Goal: Task Accomplishment & Management: Use online tool/utility

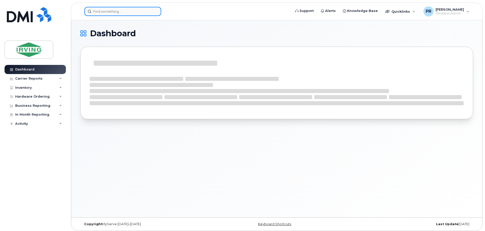
click at [105, 12] on input at bounding box center [122, 11] width 77 height 9
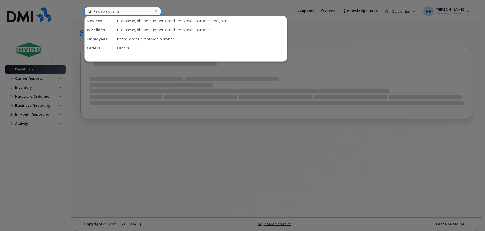
paste input "[PHONE_NUMBER]"
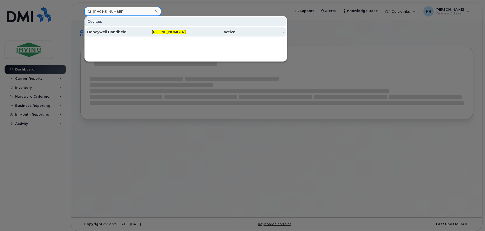
type input "[PHONE_NUMBER]"
drag, startPoint x: 127, startPoint y: 30, endPoint x: 131, endPoint y: 32, distance: 4.9
click at [127, 30] on div "Honeywell Handheld" at bounding box center [111, 31] width 49 height 5
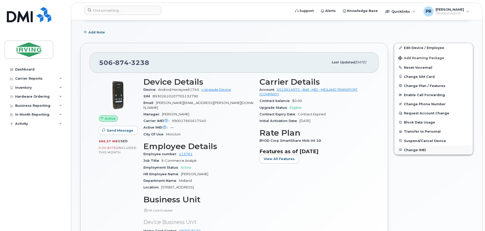
scroll to position [71, 0]
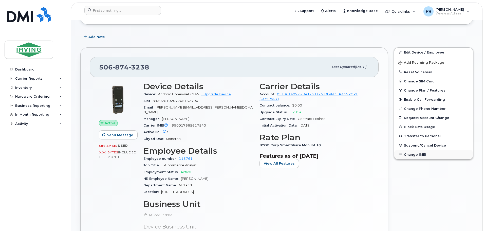
click at [415, 153] on button "Change IMEI" at bounding box center [433, 154] width 79 height 9
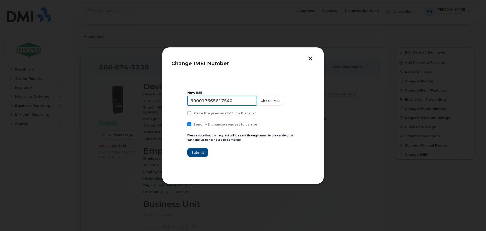
drag, startPoint x: 240, startPoint y: 104, endPoint x: 143, endPoint y: 102, distance: 96.6
click at [143, 102] on div "Change IMEI Number New IMEI [TECHNICAL_ID] Check IMEI Place the previous IMEI o…" at bounding box center [243, 115] width 486 height 231
paste input "56043"
type input "990017665656043"
click at [272, 100] on button "Check IMEI" at bounding box center [270, 101] width 28 height 10
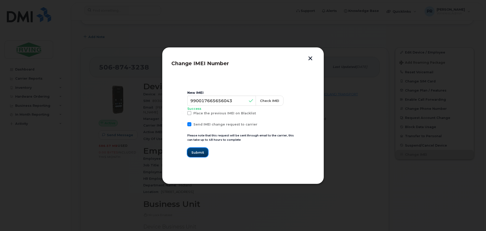
click at [203, 151] on span "Submit" at bounding box center [198, 152] width 13 height 5
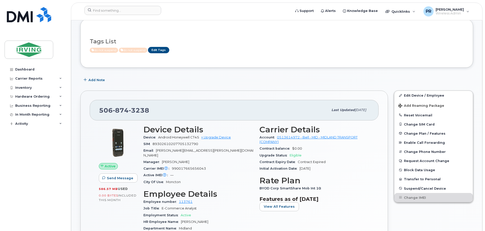
scroll to position [115, 0]
